Goal: Task Accomplishment & Management: Manage account settings

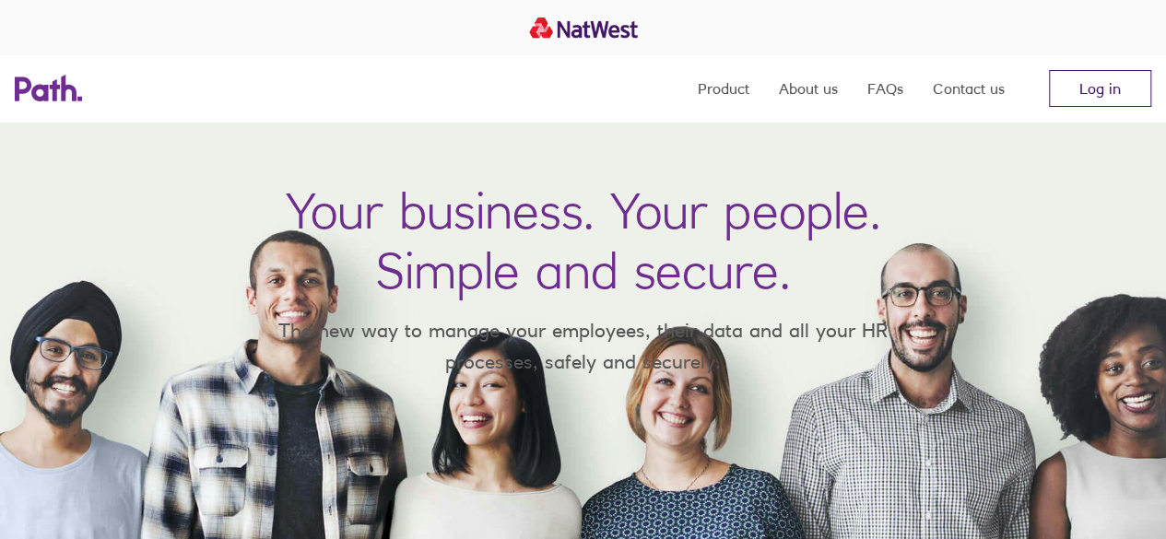
click at [1095, 88] on link "Log in" at bounding box center [1100, 88] width 102 height 37
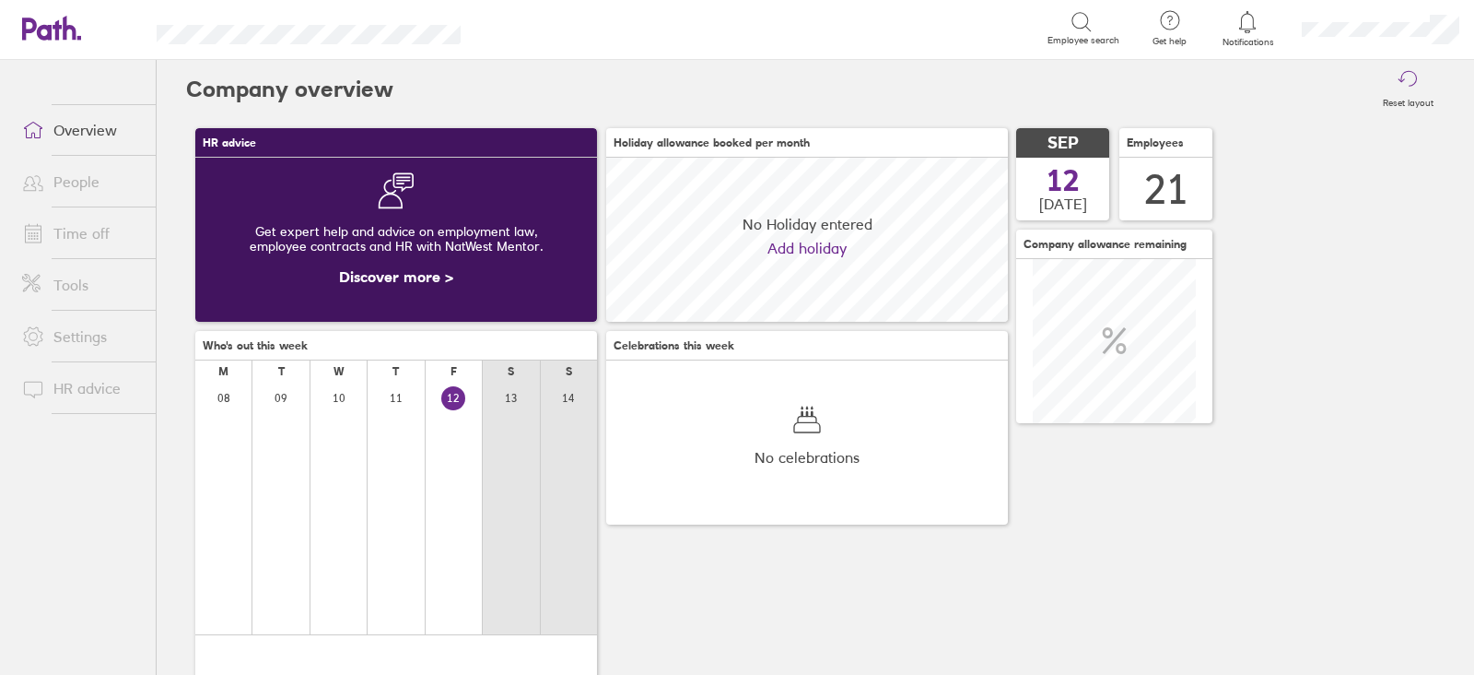
scroll to position [163, 401]
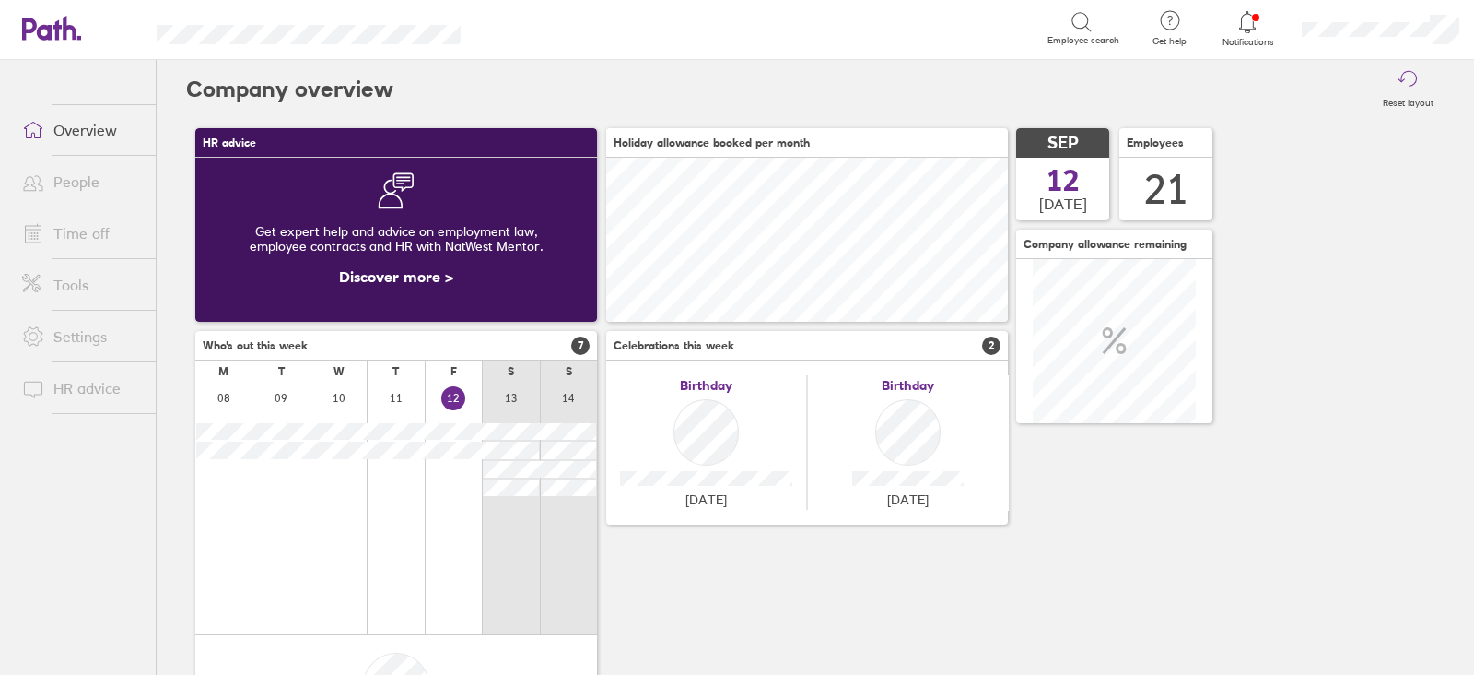
click at [65, 231] on link "Time off" at bounding box center [81, 233] width 148 height 37
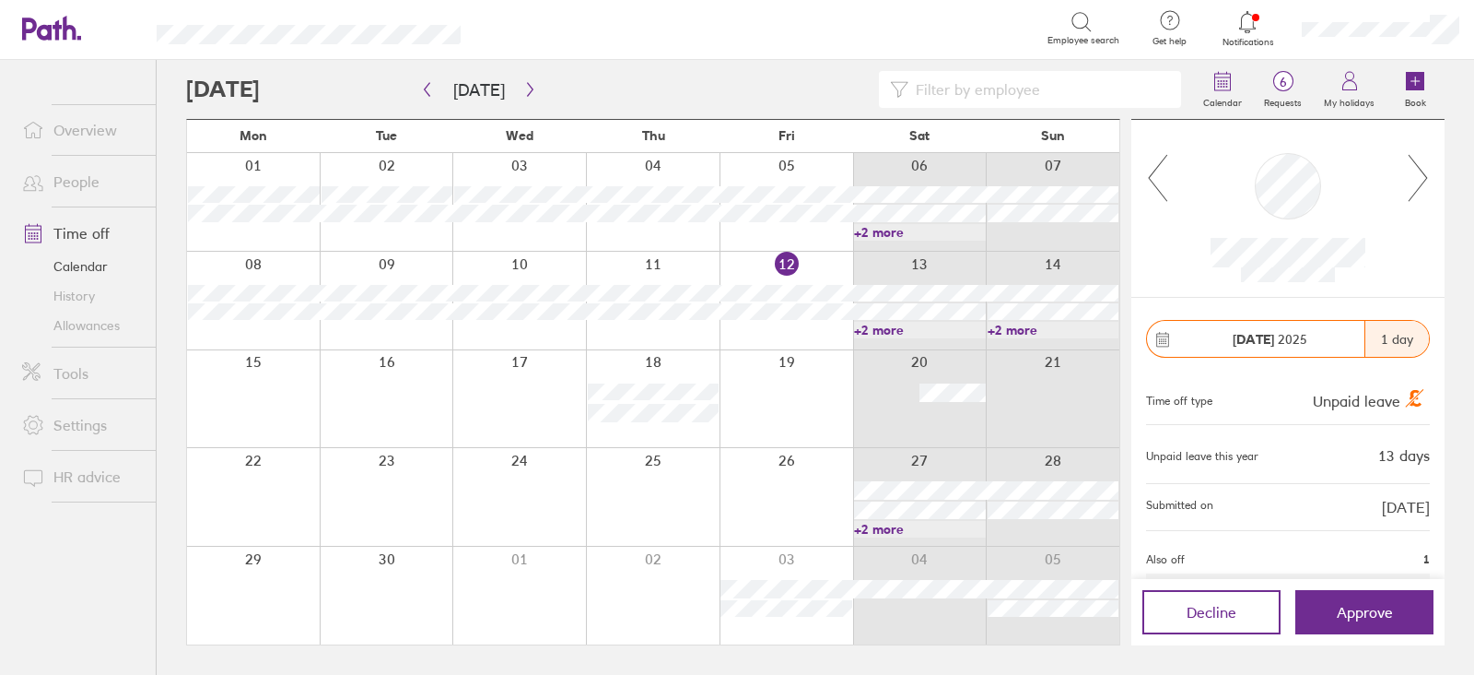
click at [953, 527] on link "+2 more" at bounding box center [920, 529] width 132 height 17
click at [922, 528] on link "+2 more" at bounding box center [920, 529] width 132 height 17
click at [1357, 620] on button "Approve" at bounding box center [1365, 612] width 138 height 44
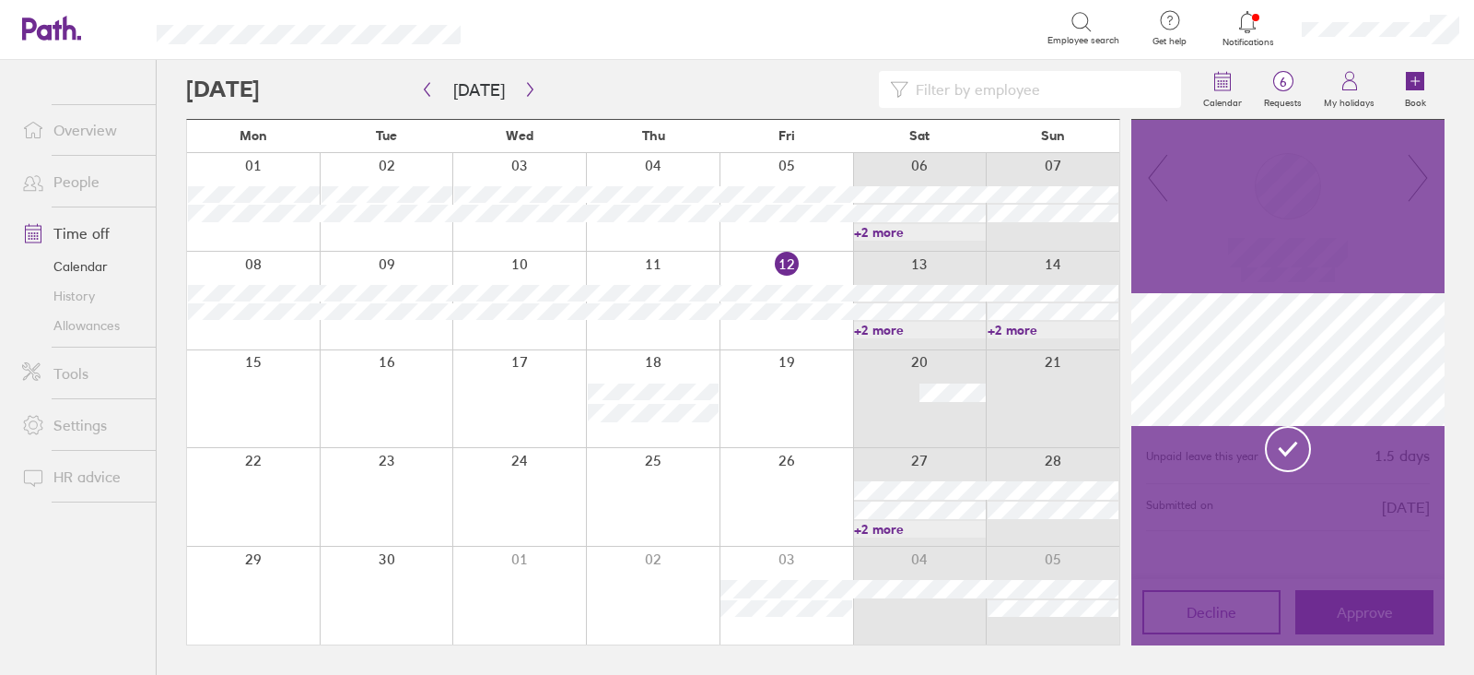
click at [912, 523] on link "+2 more" at bounding box center [920, 529] width 132 height 17
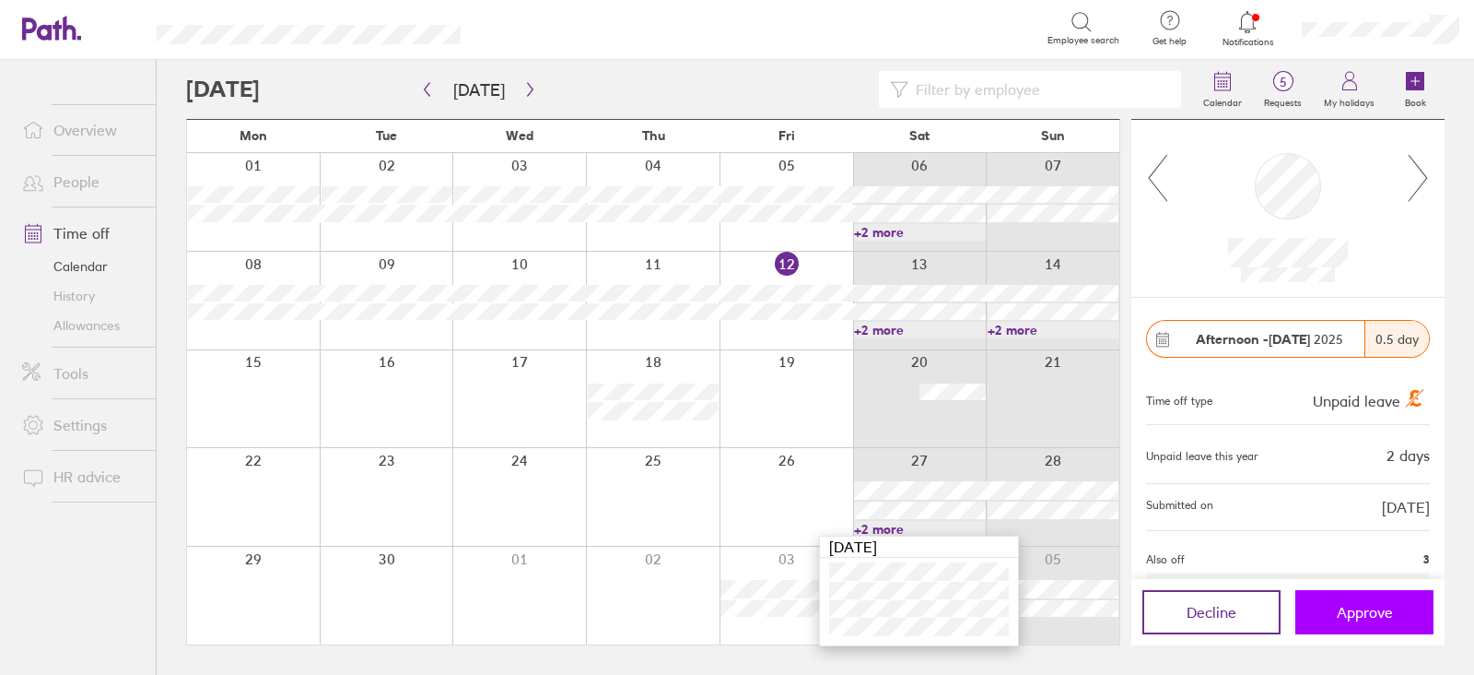
click at [1373, 626] on button "Approve" at bounding box center [1365, 612] width 138 height 44
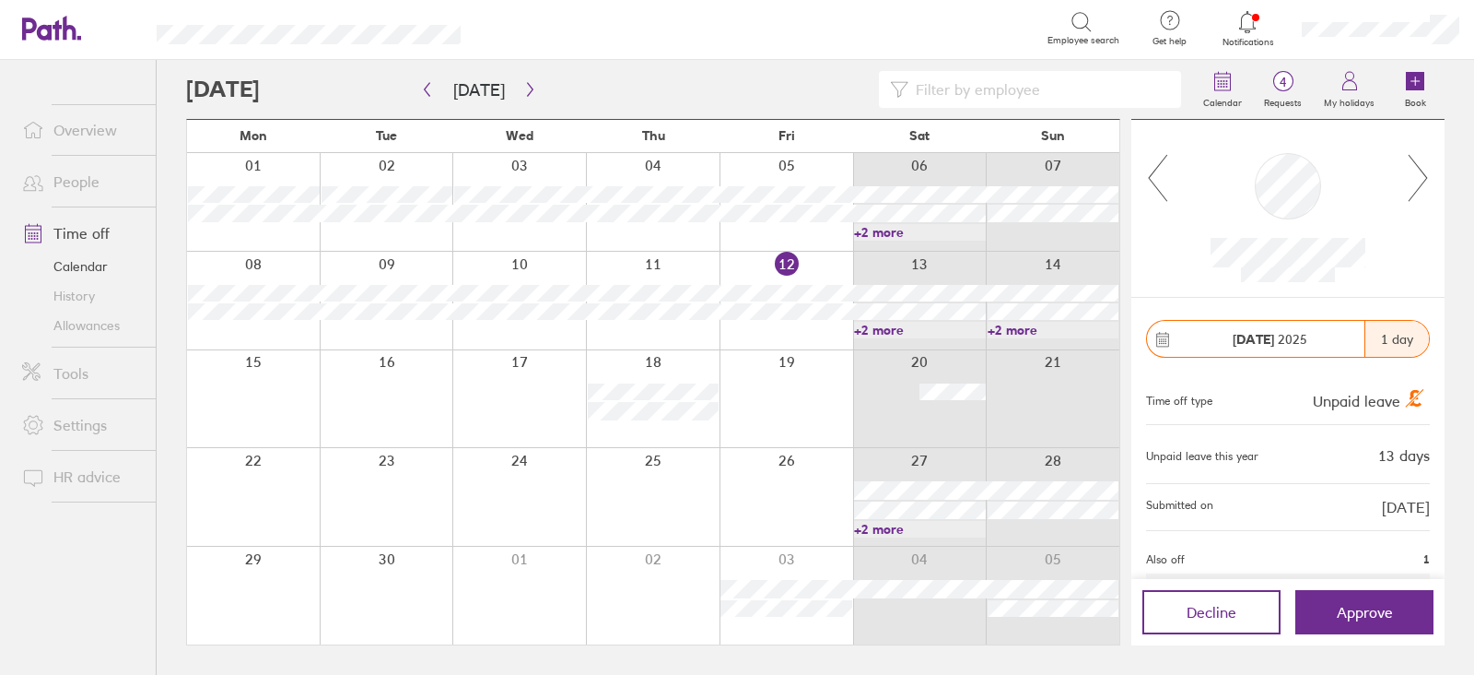
click at [1401, 588] on div "Decline Approve" at bounding box center [1288, 612] width 313 height 66
click at [1400, 604] on button "Approve" at bounding box center [1365, 612] width 138 height 44
click at [1377, 608] on span "Approve" at bounding box center [1365, 612] width 56 height 17
click at [964, 522] on link "+2 more" at bounding box center [920, 529] width 132 height 17
click at [1358, 619] on span "Approve" at bounding box center [1365, 612] width 56 height 17
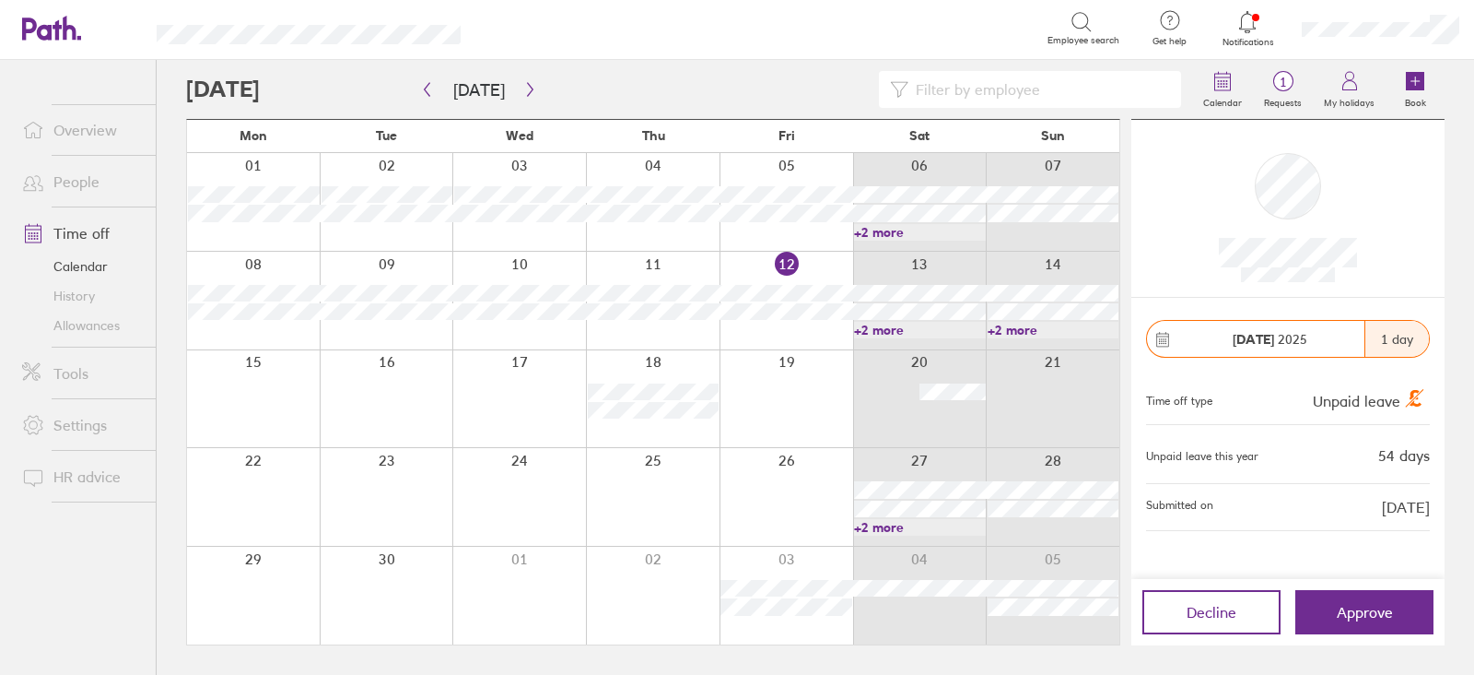
click at [926, 536] on div at bounding box center [920, 497] width 134 height 98
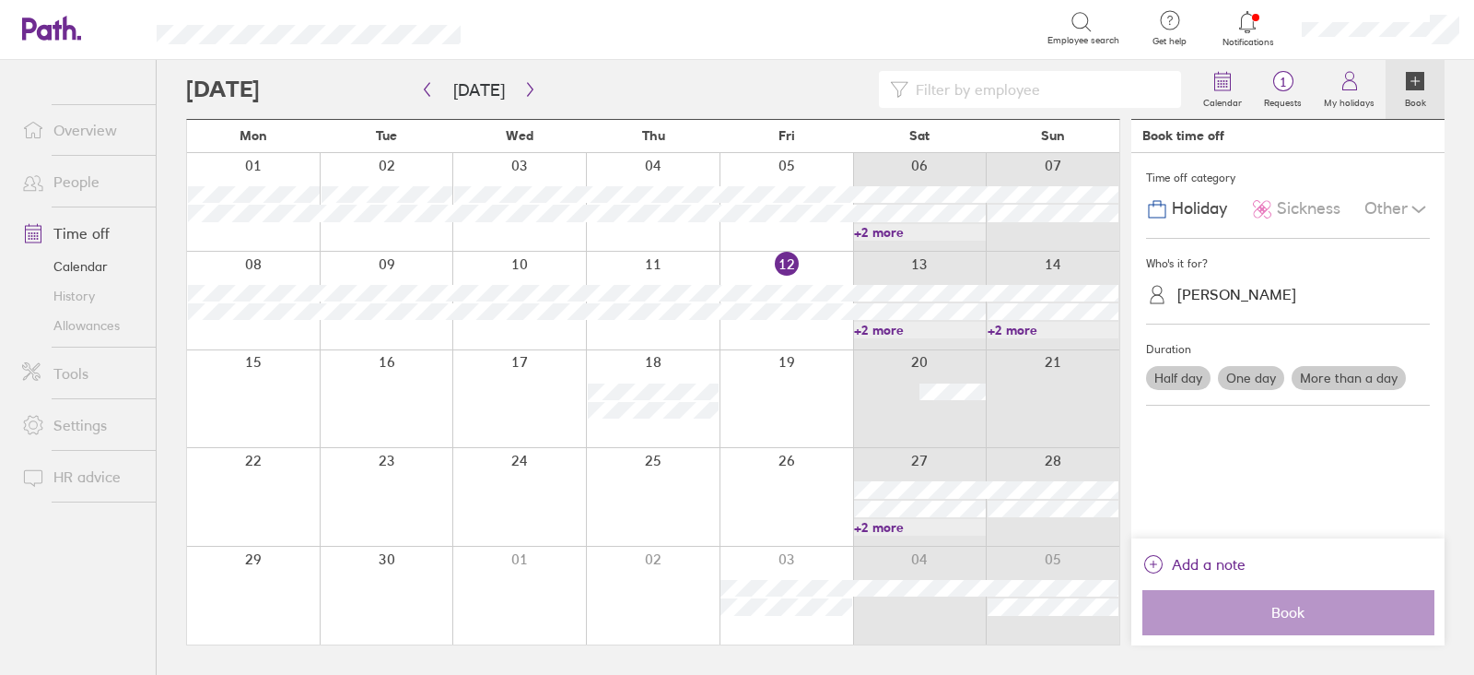
click at [922, 535] on div at bounding box center [920, 497] width 134 height 98
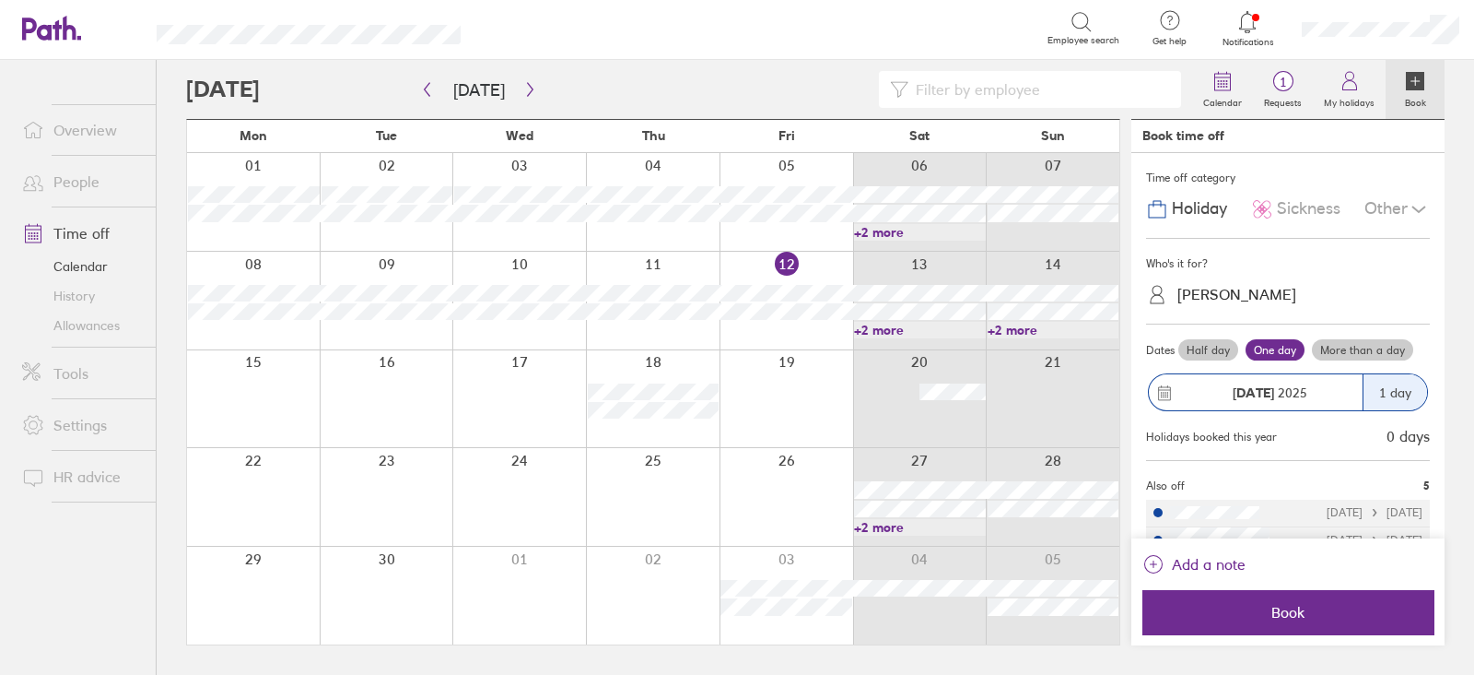
click at [909, 526] on link "+2 more" at bounding box center [920, 527] width 132 height 17
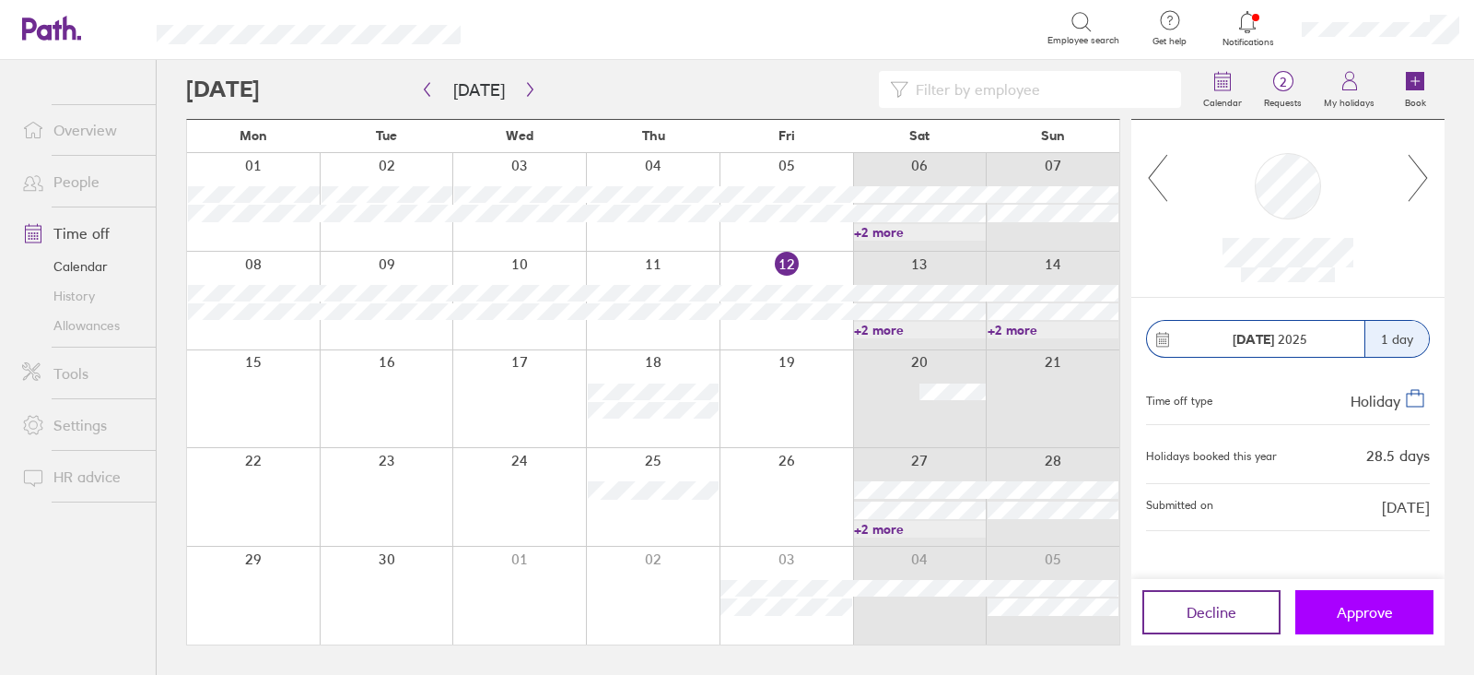
click at [1340, 604] on span "Approve" at bounding box center [1365, 612] width 56 height 17
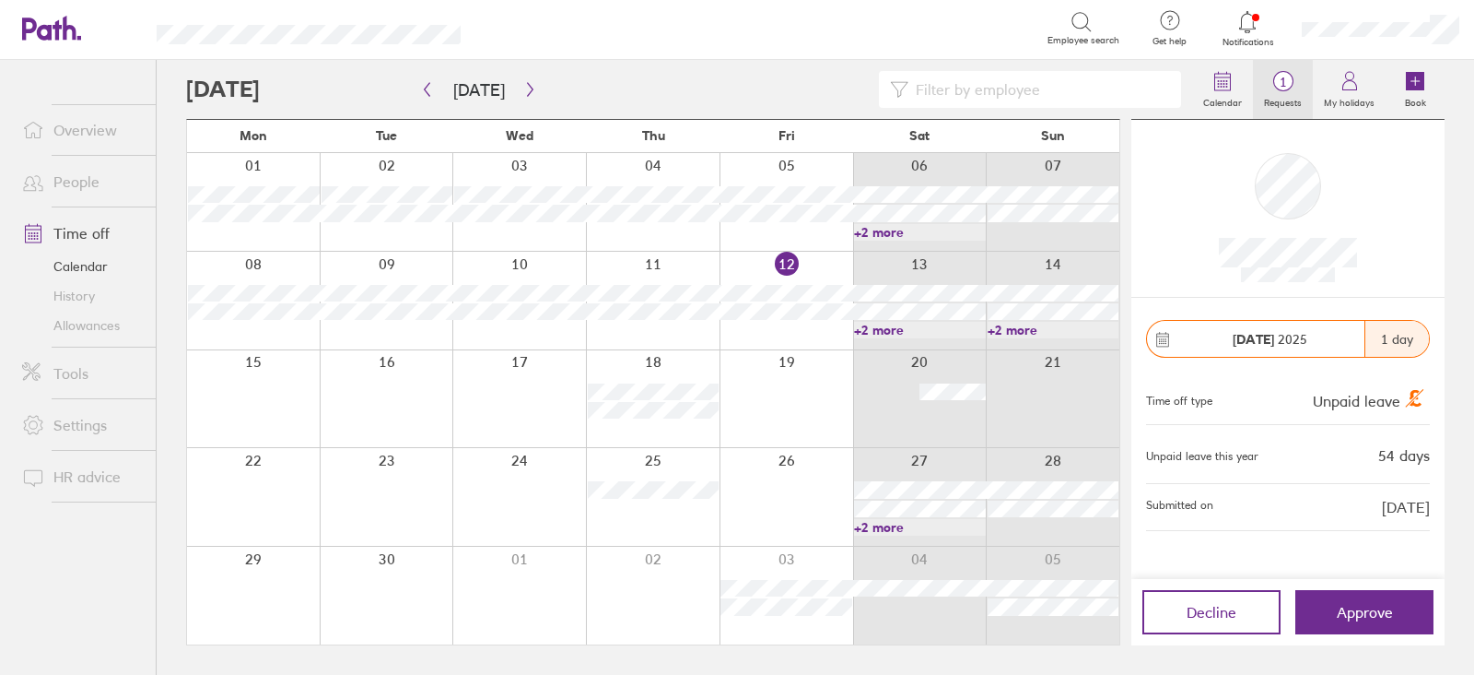
click at [1290, 90] on icon at bounding box center [1284, 81] width 22 height 22
click at [529, 93] on icon "button" at bounding box center [530, 89] width 14 height 15
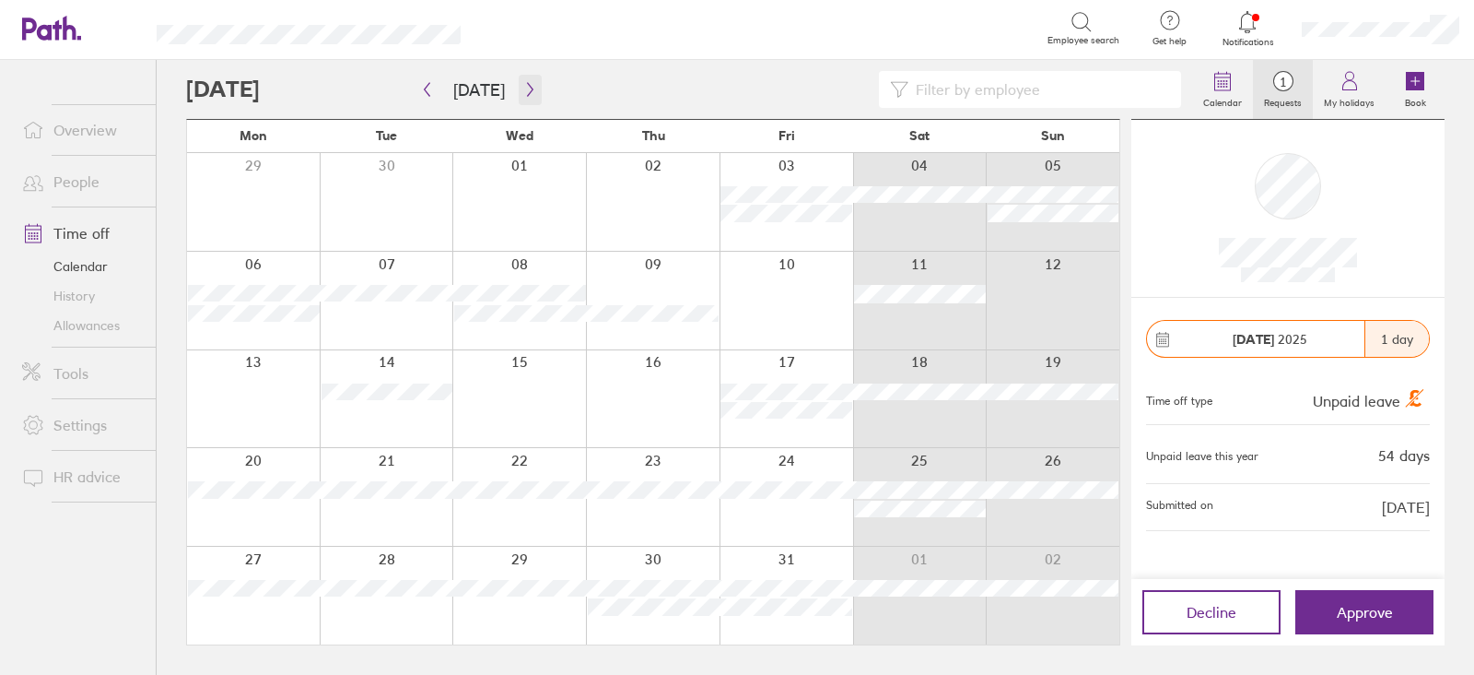
click at [529, 93] on icon "button" at bounding box center [530, 89] width 14 height 15
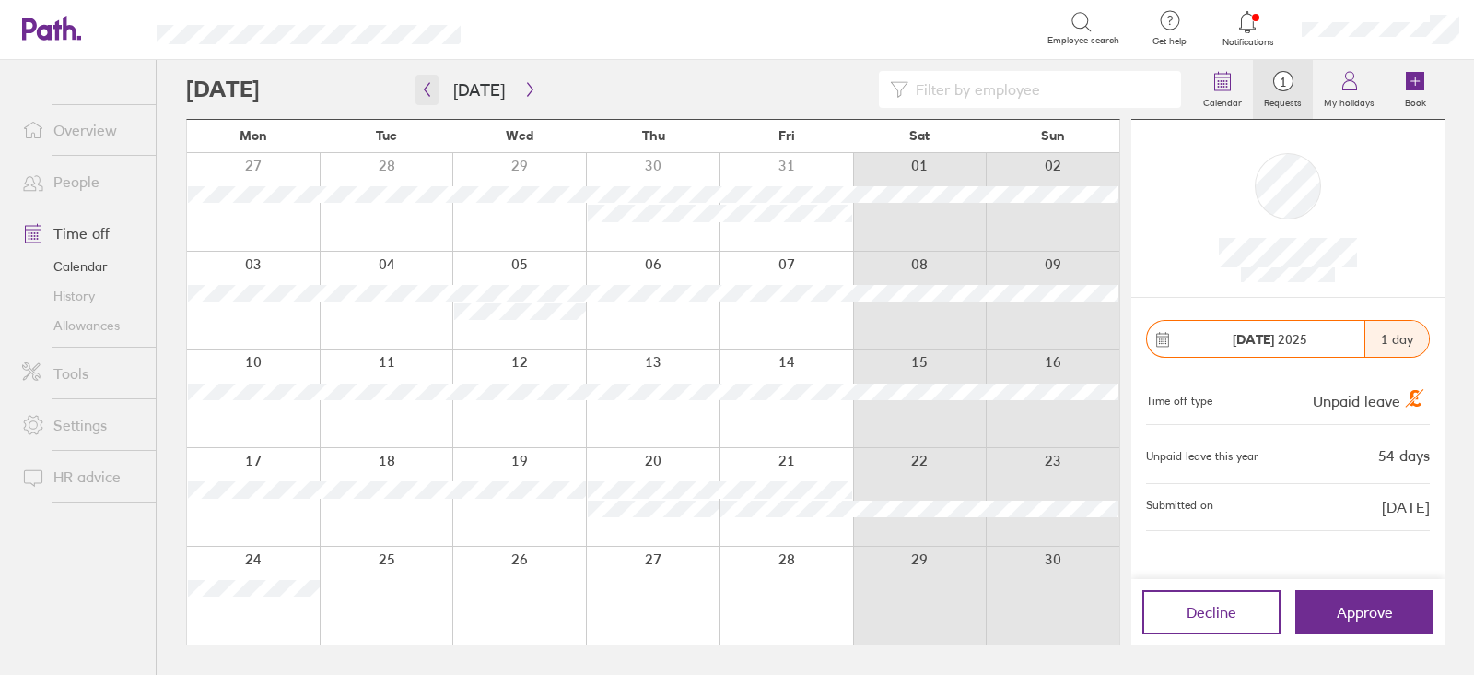
click at [424, 99] on button "button" at bounding box center [427, 90] width 23 height 30
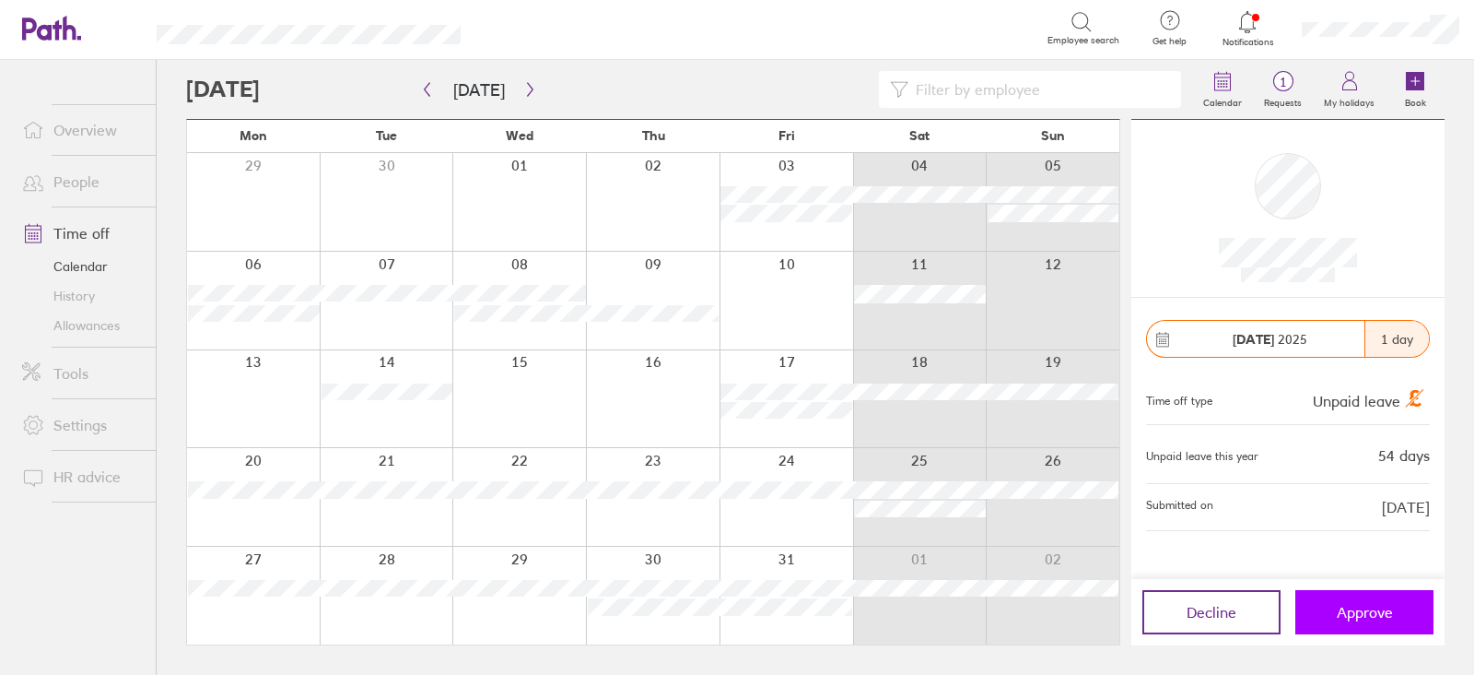
click at [1356, 608] on span "Approve" at bounding box center [1365, 612] width 56 height 17
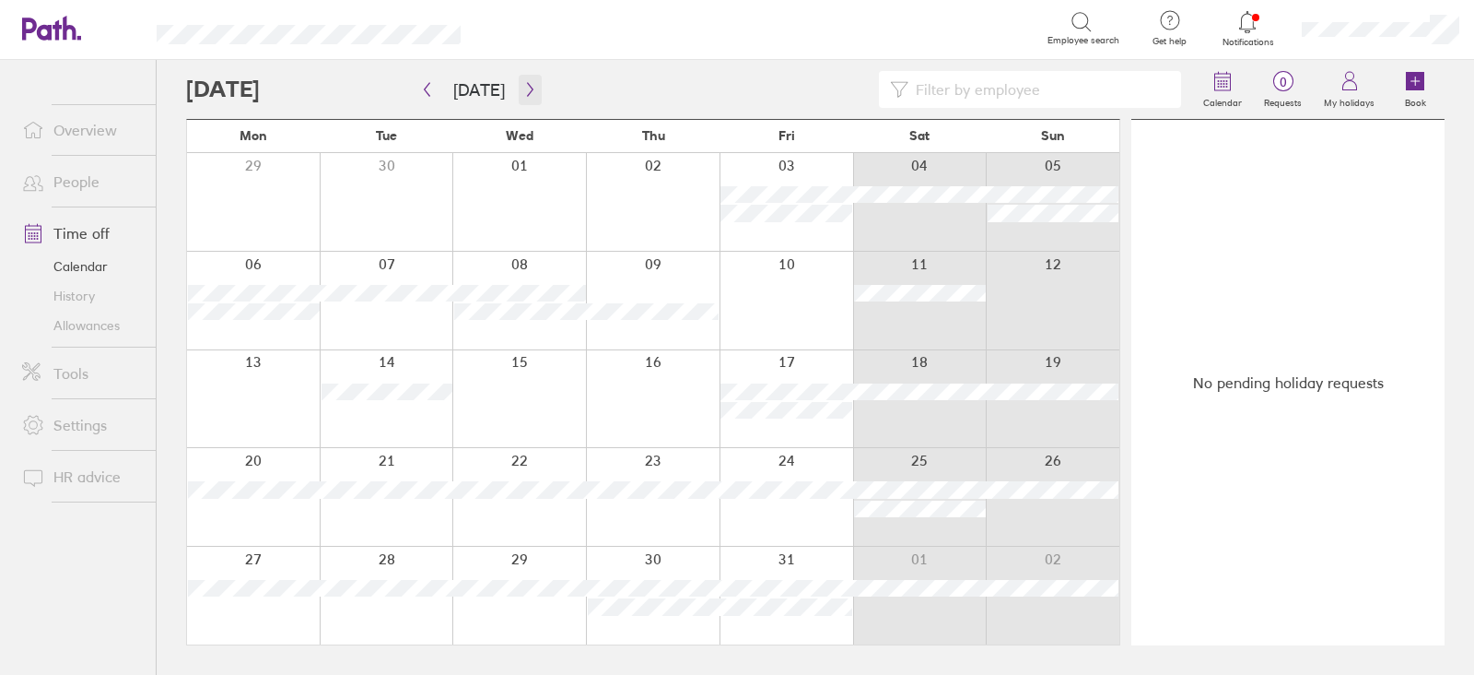
click at [519, 97] on button "button" at bounding box center [530, 90] width 23 height 30
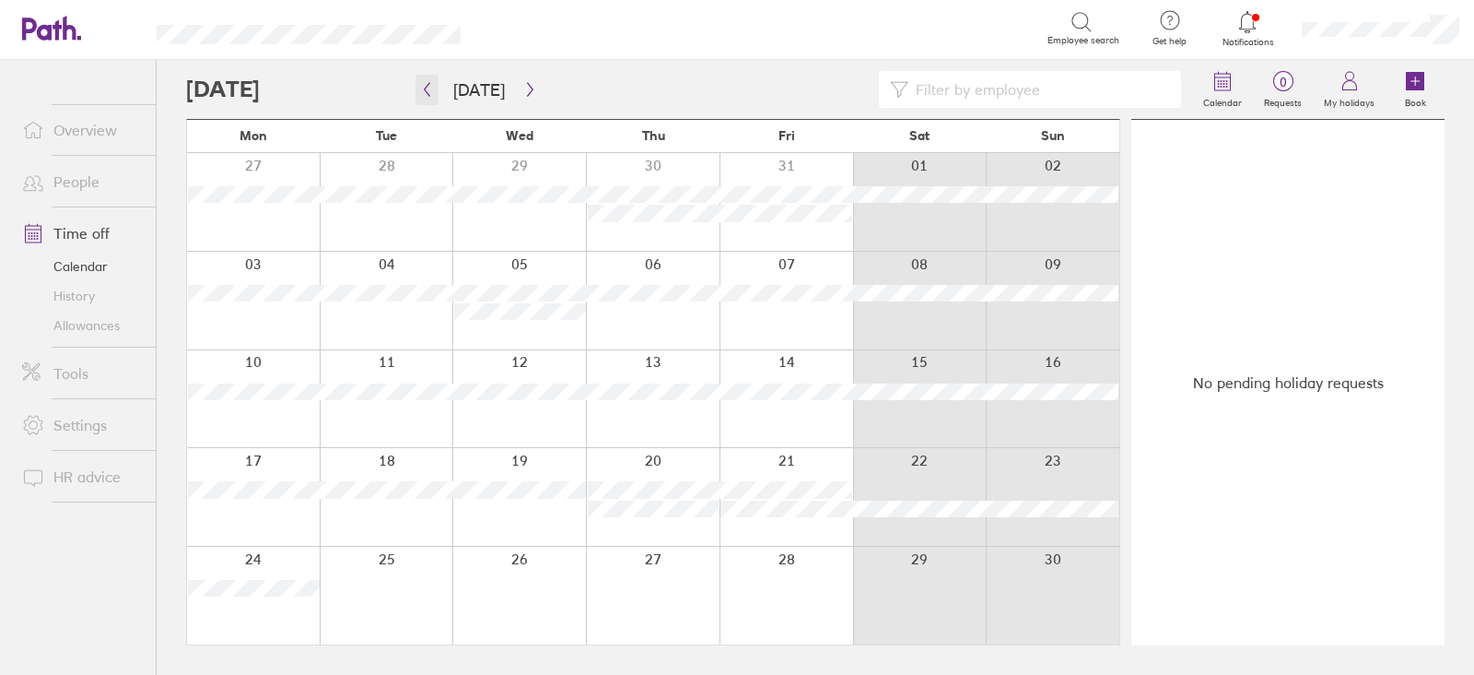
click at [423, 96] on icon "button" at bounding box center [427, 89] width 14 height 15
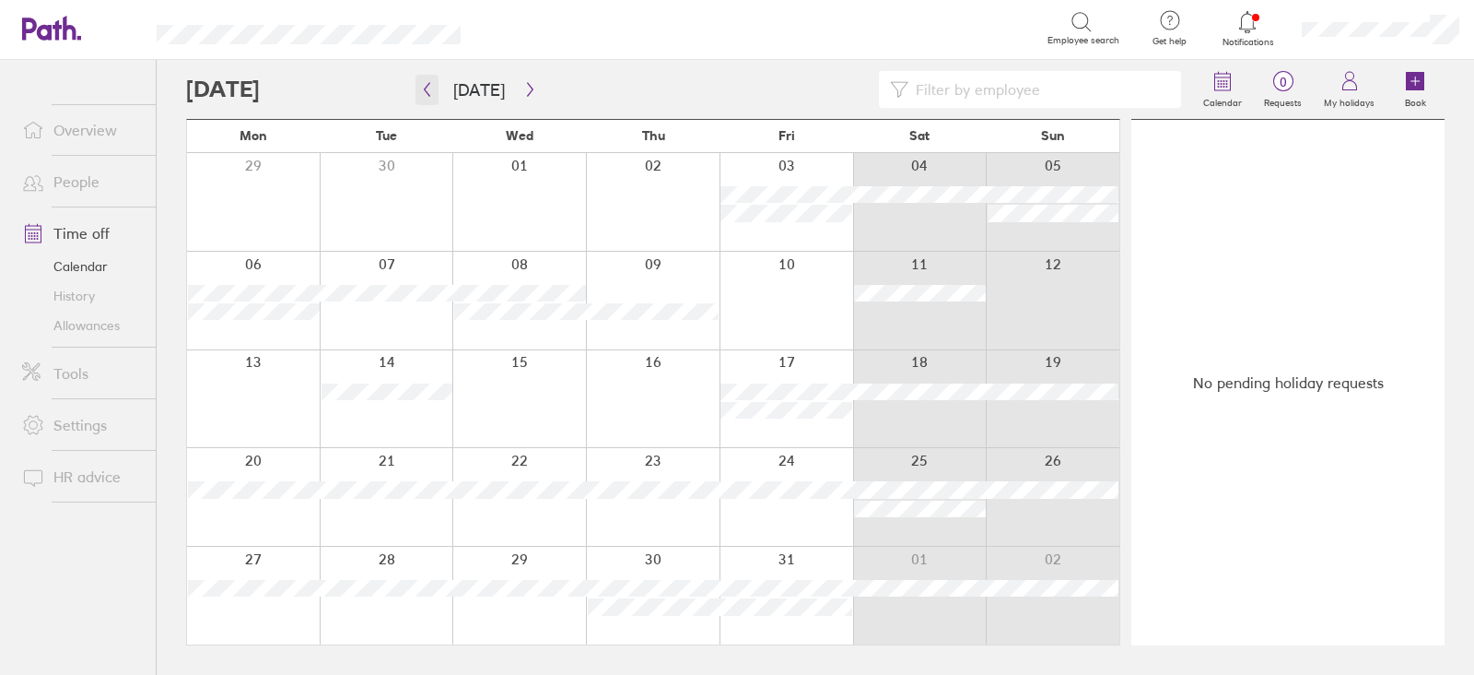
click at [423, 96] on icon "button" at bounding box center [427, 89] width 14 height 15
